Goal: Information Seeking & Learning: Learn about a topic

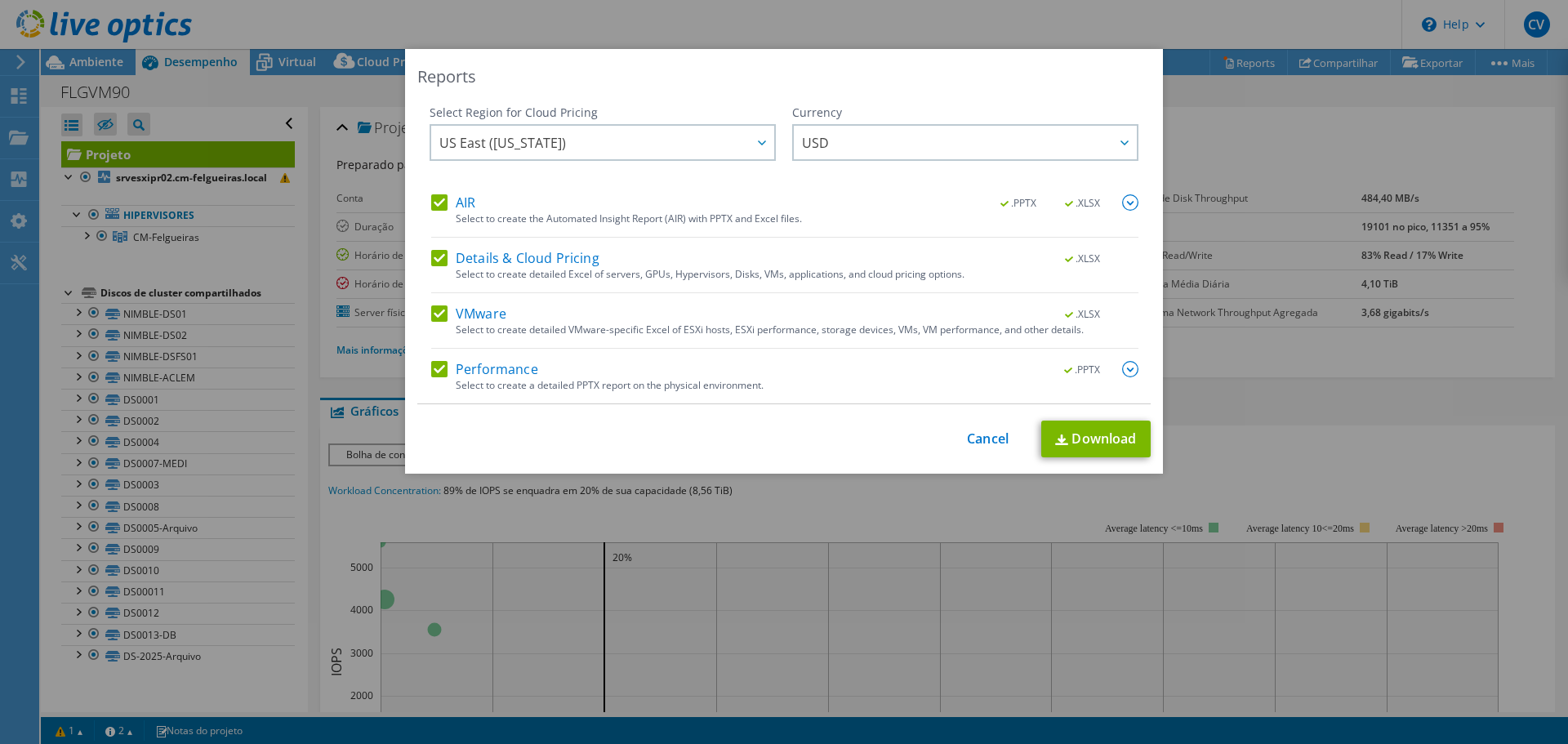
select select "USD"
click at [994, 447] on div "This process may take a while, please wait... Cancel Download" at bounding box center [784, 439] width 734 height 36
click at [993, 445] on link "Cancel" at bounding box center [987, 439] width 41 height 15
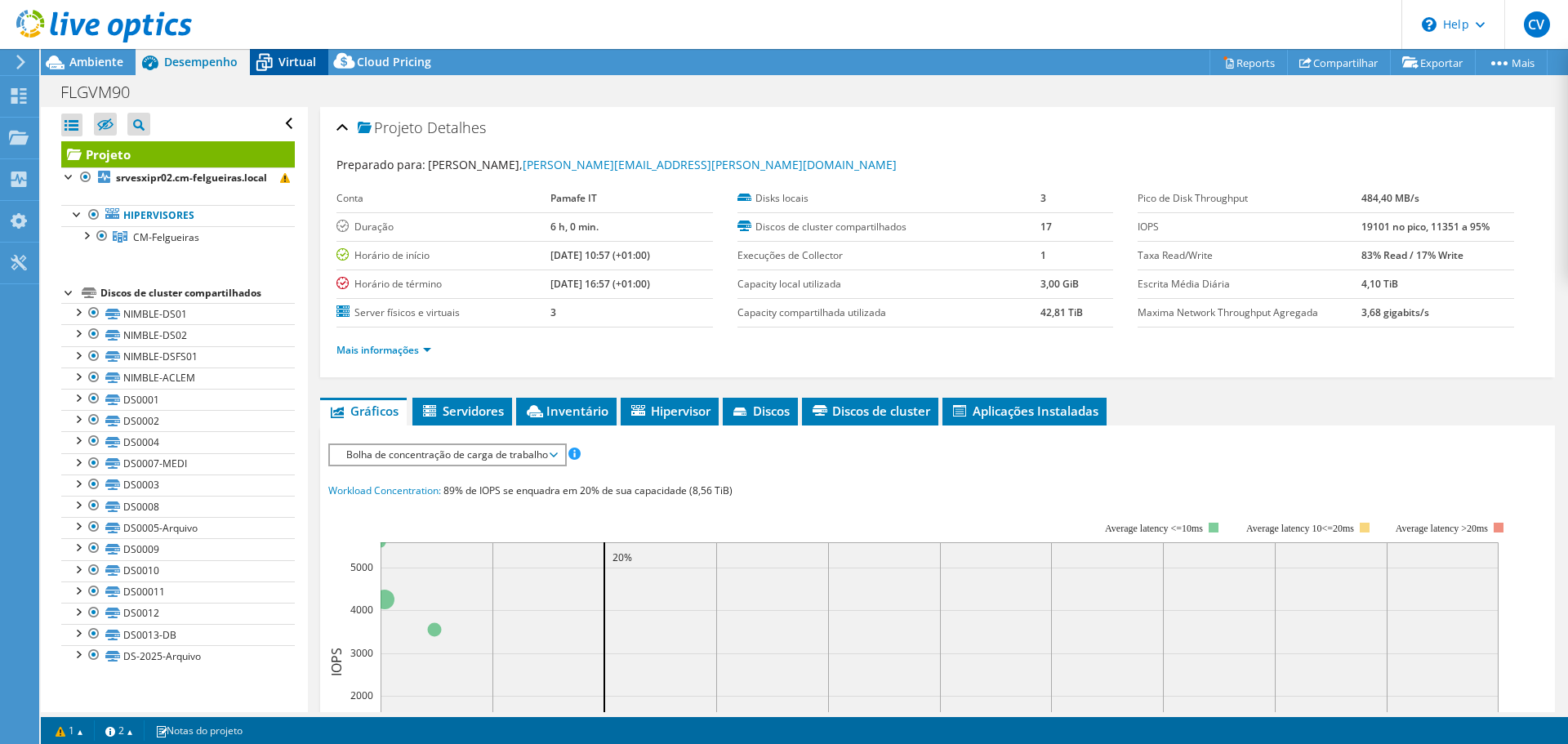
click at [293, 57] on span "Virtual" at bounding box center [297, 61] width 37 height 15
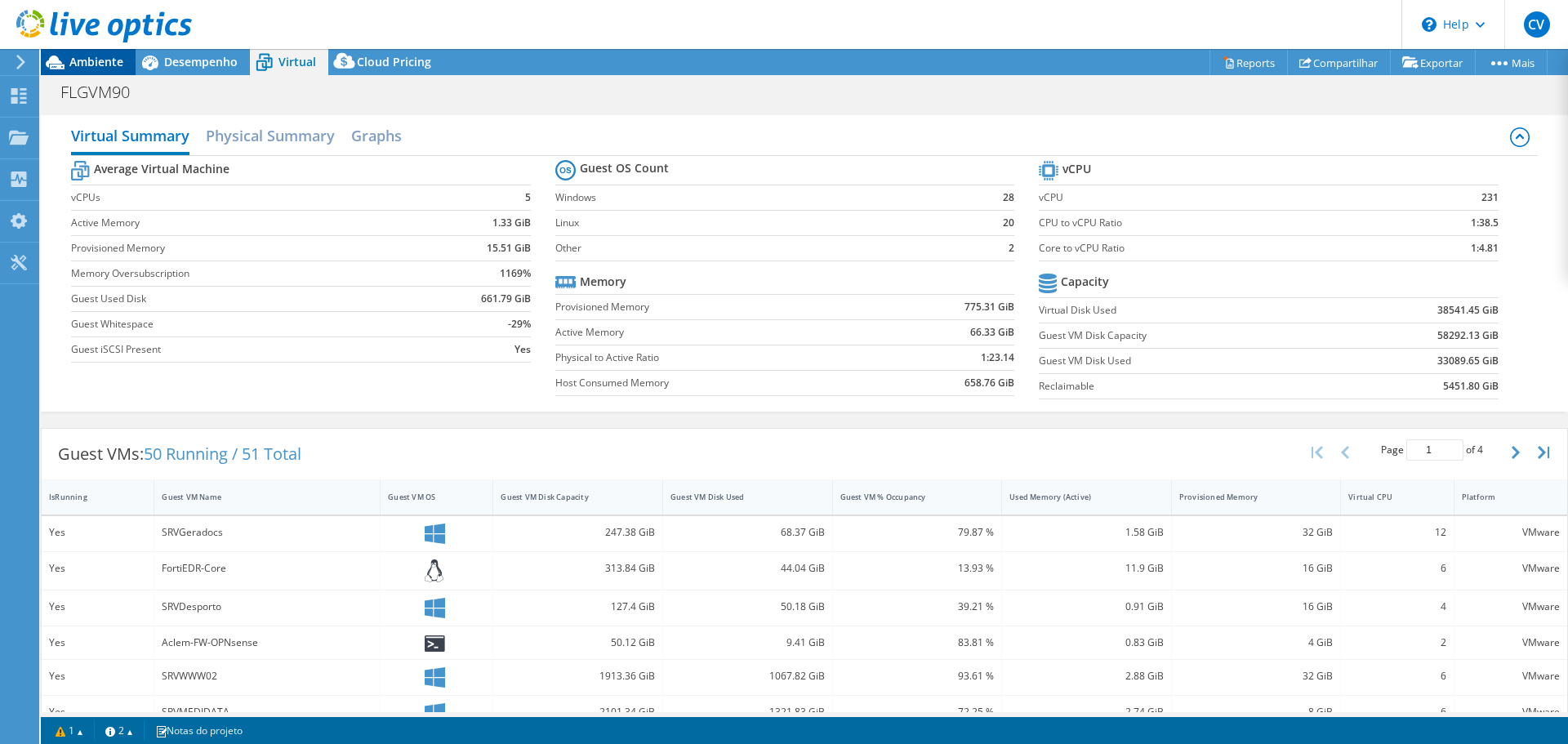
click at [113, 66] on span "Ambiente" at bounding box center [96, 61] width 54 height 15
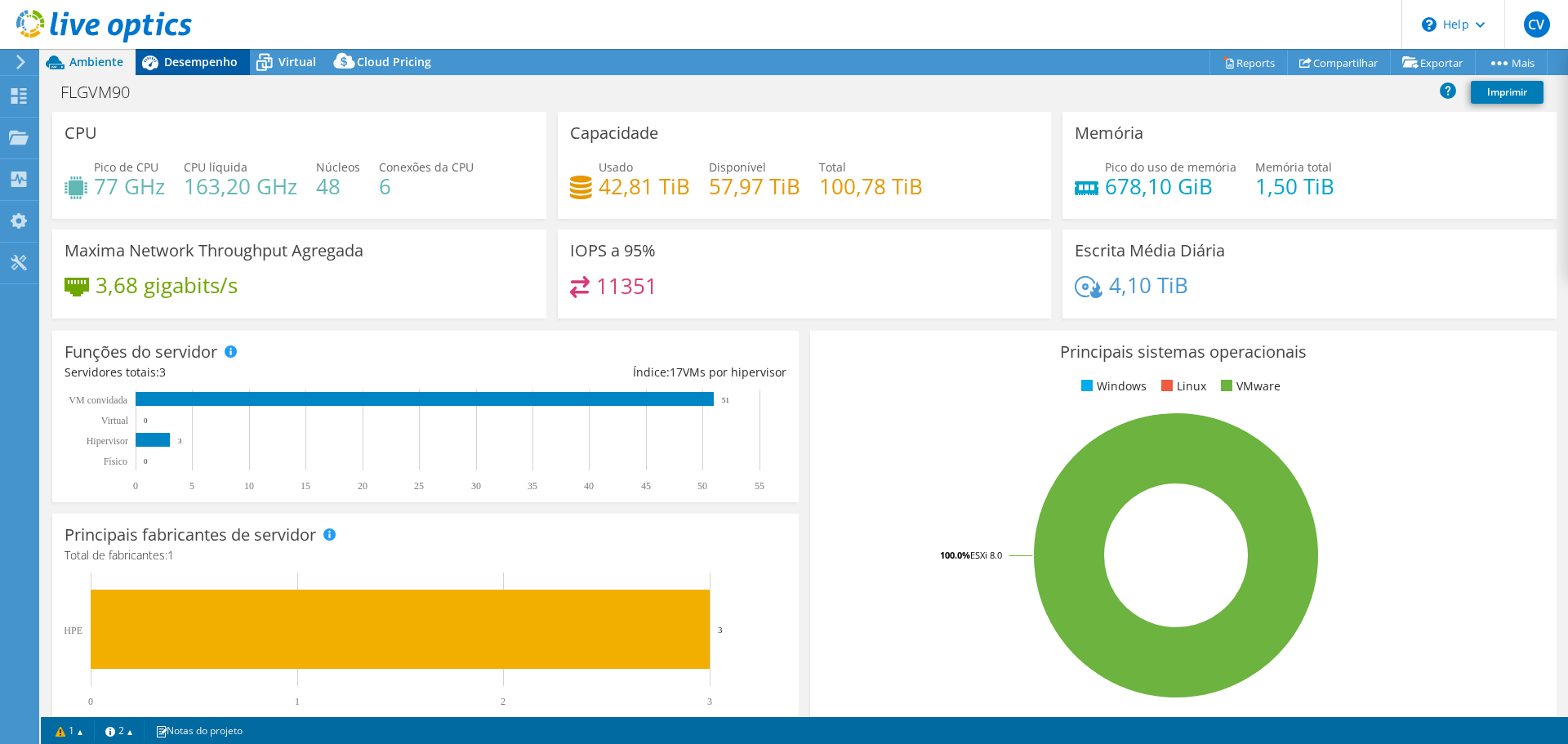
click at [181, 62] on span "Desempenho" at bounding box center [201, 61] width 74 height 15
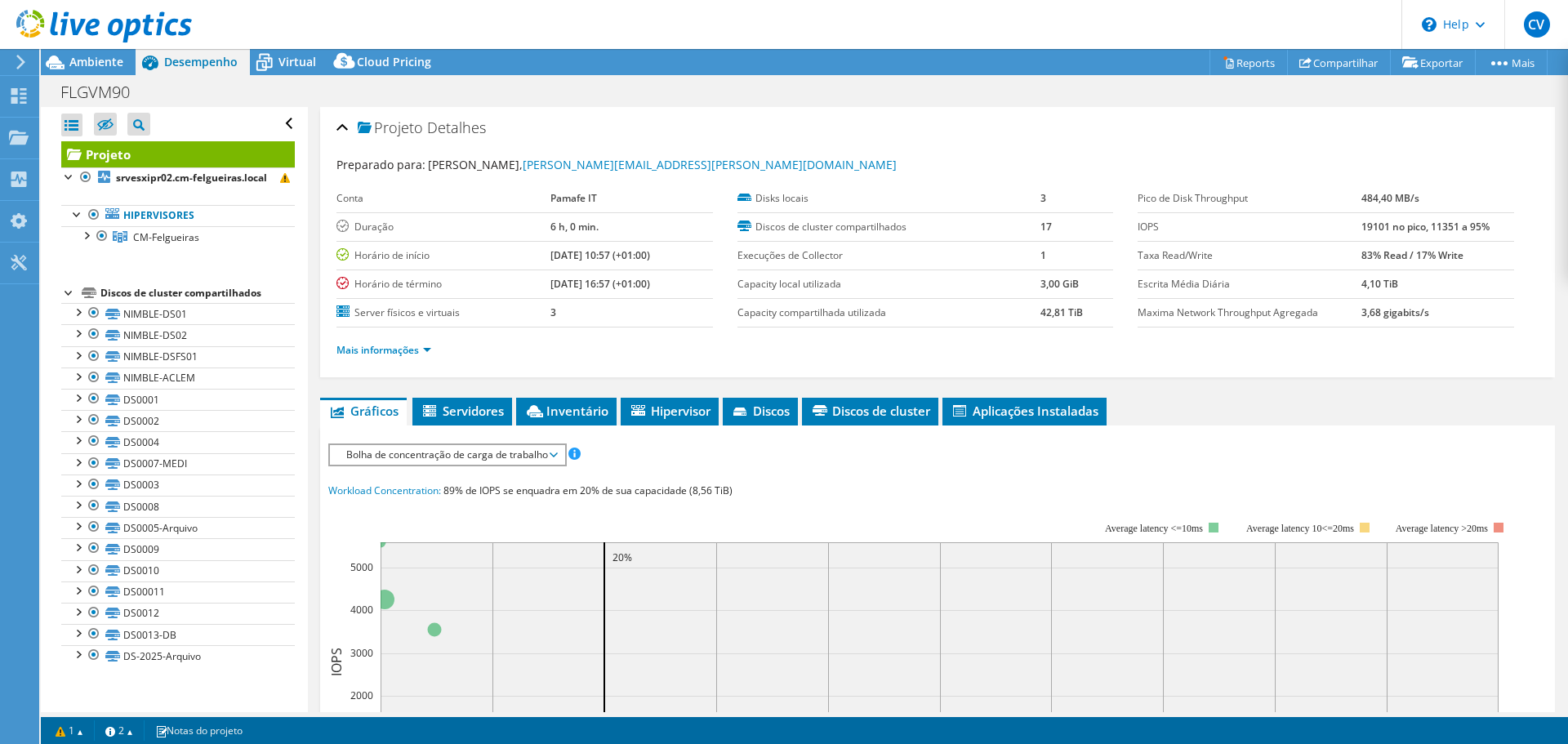
click at [493, 460] on span "Bolha de concentração de carga de trabalho" at bounding box center [446, 455] width 218 height 19
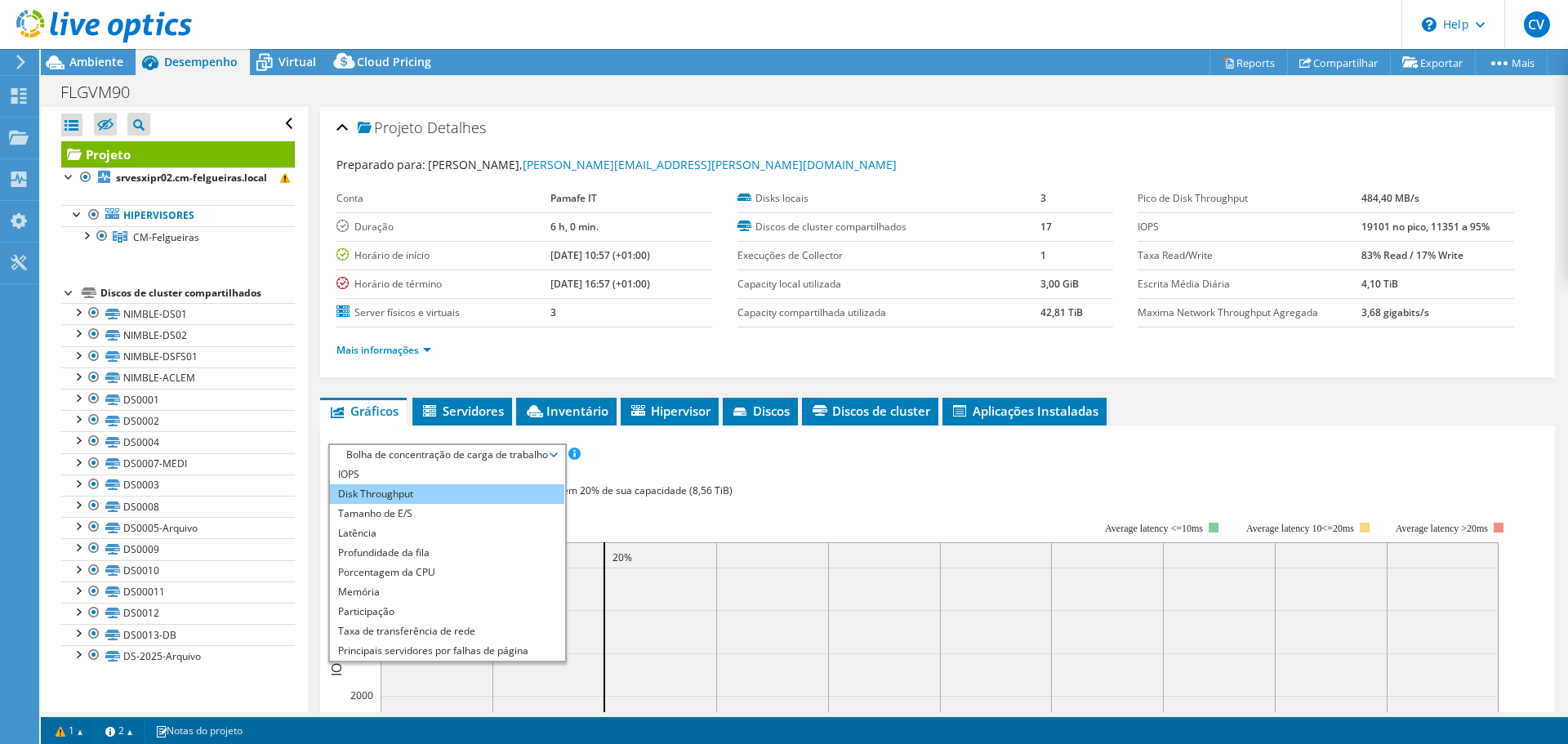
scroll to position [59, 0]
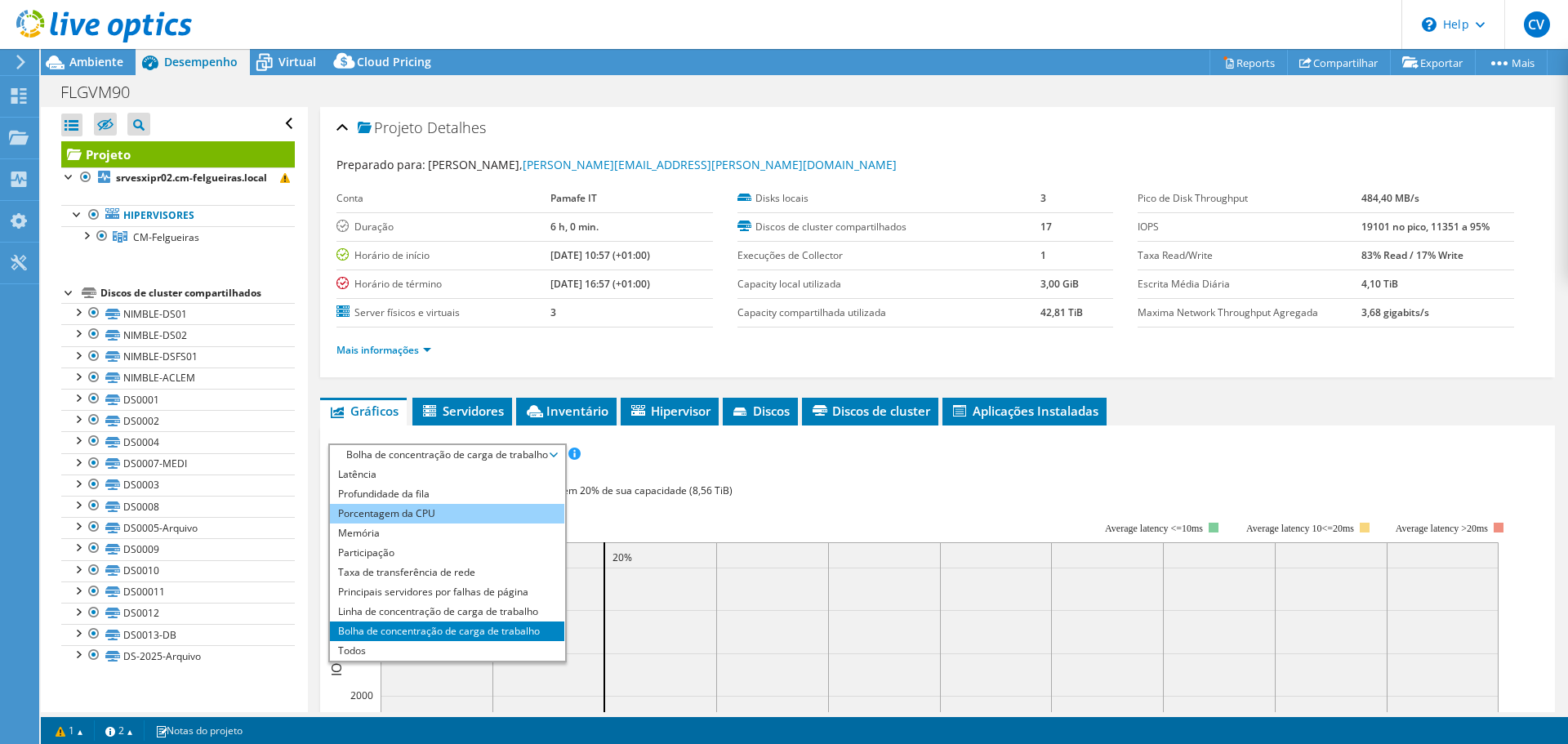
click at [465, 504] on li "Porcentagem da CPU" at bounding box center [447, 514] width 234 height 19
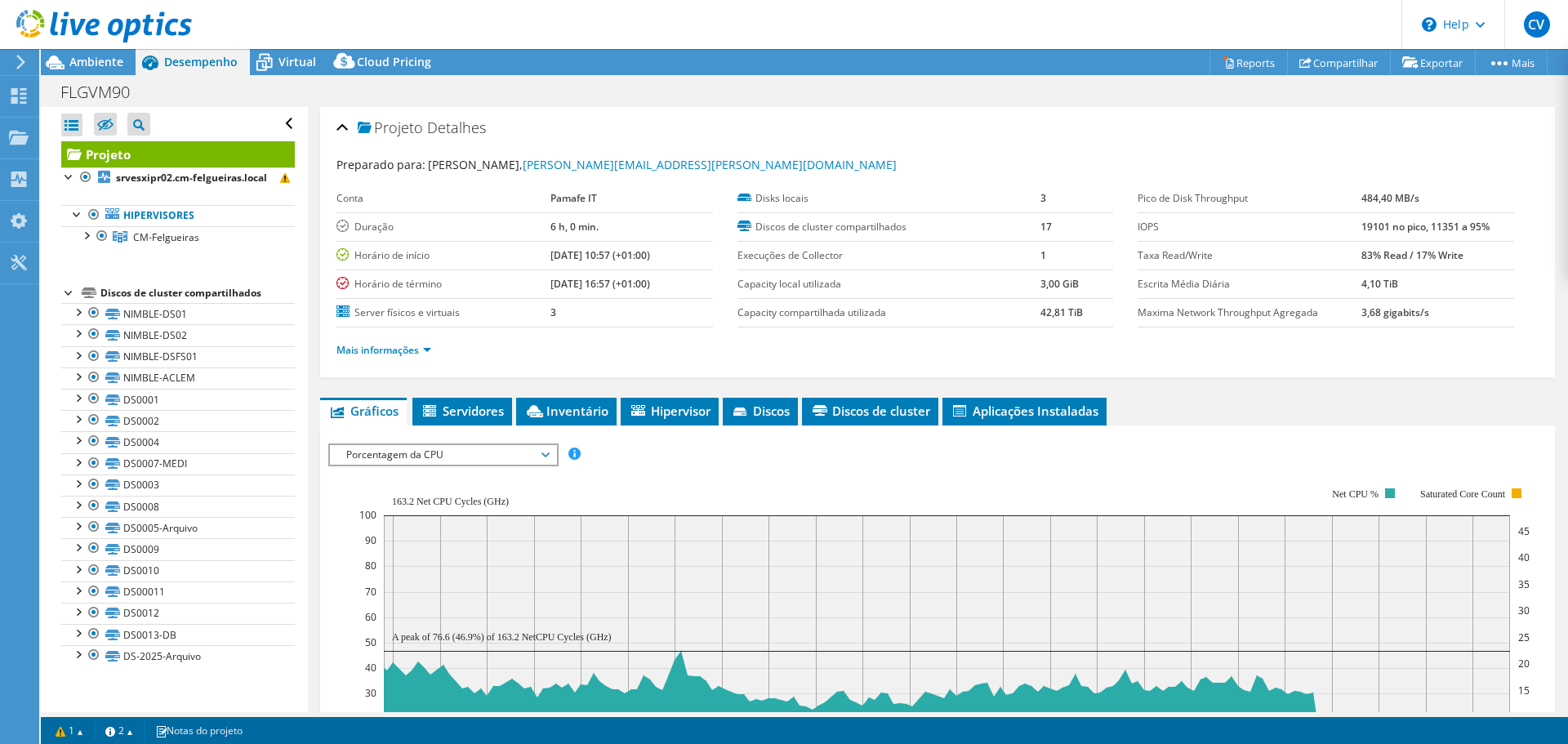
scroll to position [206, 0]
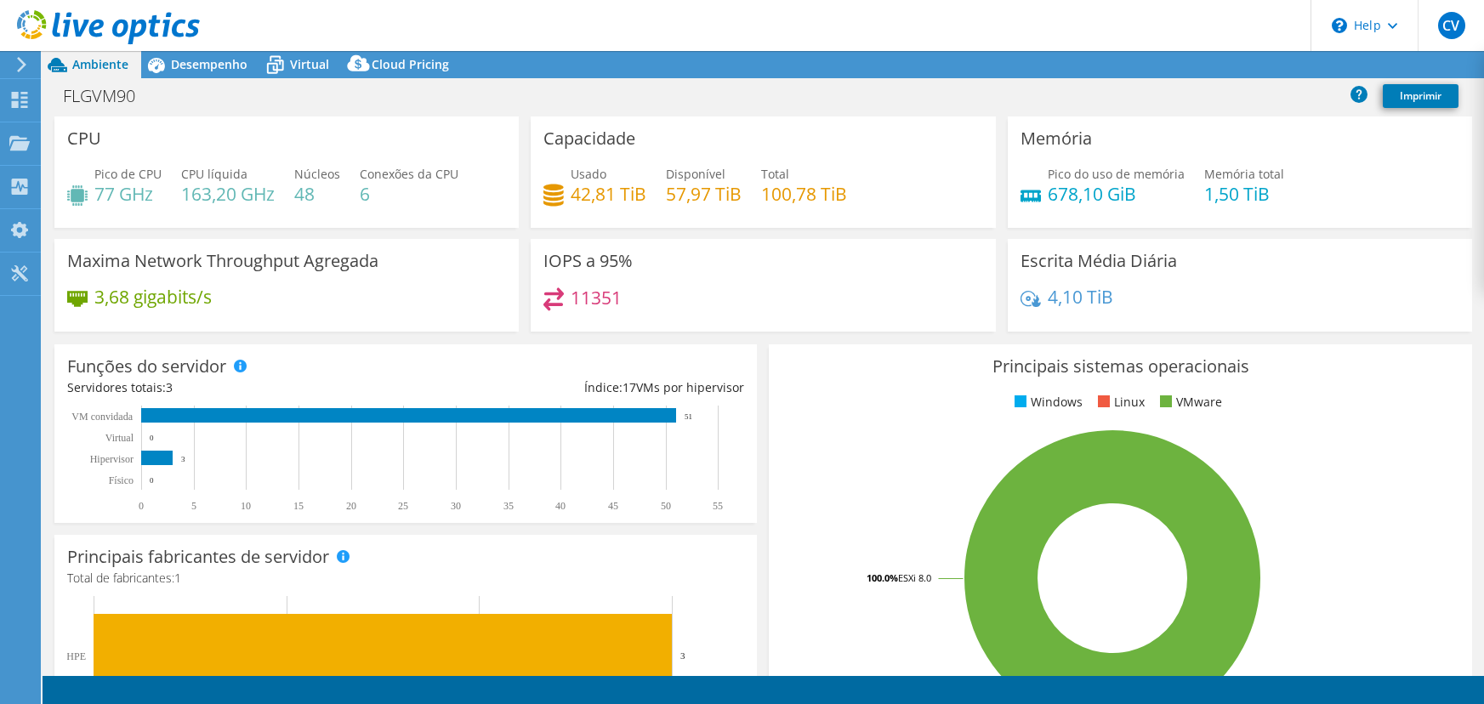
select select "USD"
